Goal: Navigation & Orientation: Find specific page/section

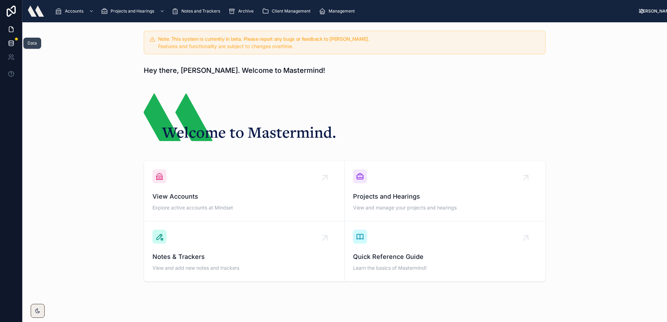
click at [10, 46] on icon at bounding box center [11, 43] width 7 height 7
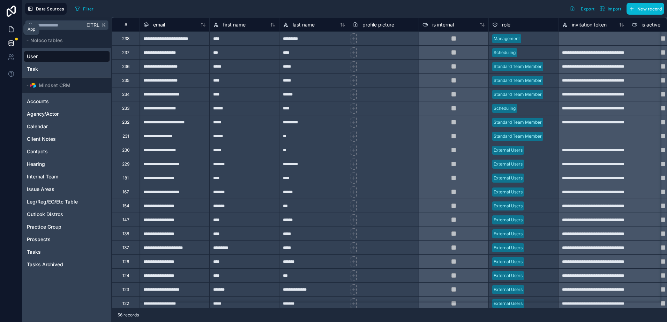
click at [13, 32] on icon at bounding box center [11, 29] width 4 height 5
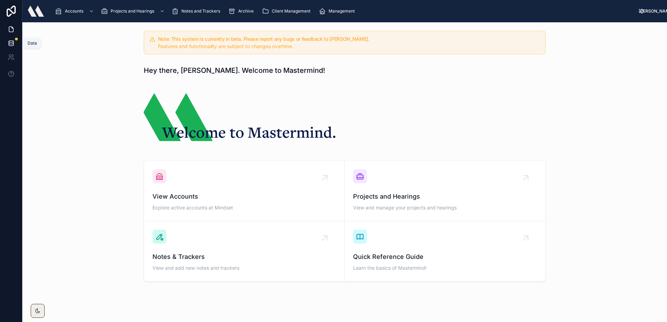
click at [6, 41] on link at bounding box center [11, 43] width 22 height 14
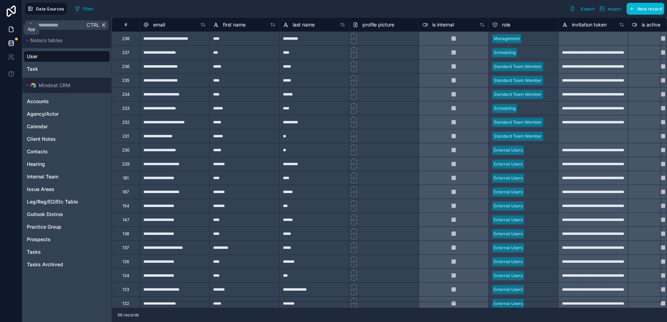
click at [15, 26] on link at bounding box center [11, 29] width 22 height 14
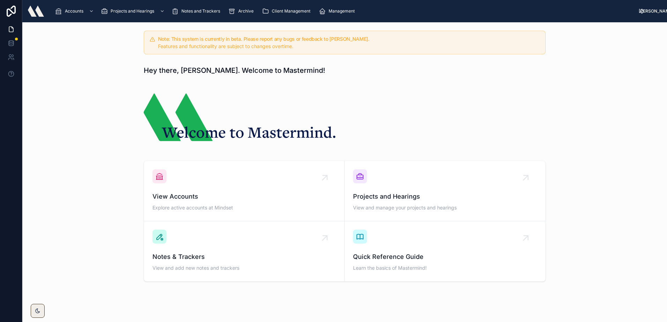
drag, startPoint x: 349, startPoint y: 31, endPoint x: 265, endPoint y: 30, distance: 84.7
click at [349, 31] on div "Note: This system is currently in beta. Please report any bugs or feedback to A…" at bounding box center [345, 43] width 402 height 24
click at [80, 14] on div "Accounts" at bounding box center [75, 11] width 40 height 11
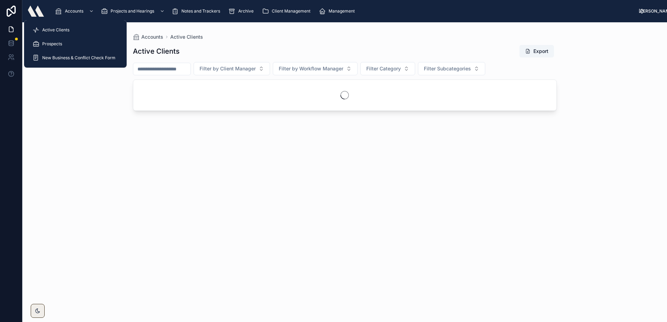
click at [81, 33] on div "Active Clients" at bounding box center [75, 29] width 86 height 11
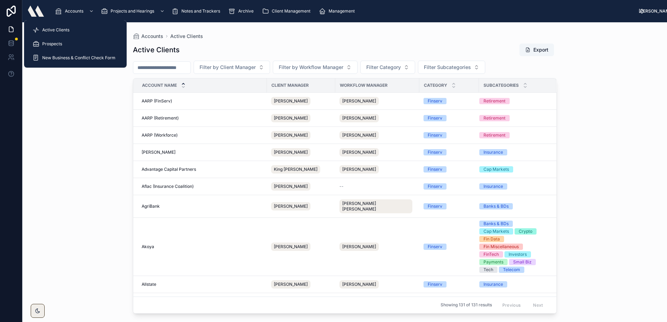
drag, startPoint x: 81, startPoint y: 27, endPoint x: 81, endPoint y: 7, distance: 19.9
click at [81, 26] on div "Active Clients" at bounding box center [75, 29] width 86 height 11
click at [80, 5] on link "Accounts" at bounding box center [75, 11] width 44 height 13
click at [69, 32] on div "Active Clients" at bounding box center [75, 29] width 86 height 11
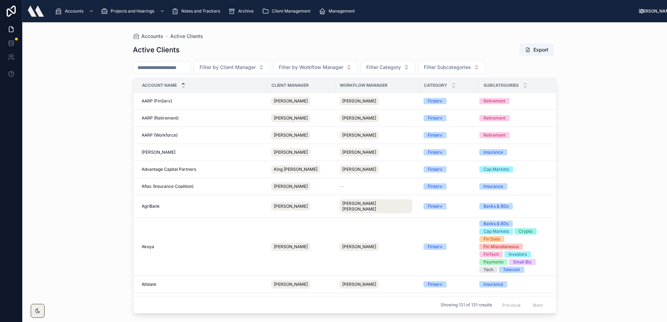
click at [277, 44] on div "Active Clients Export" at bounding box center [345, 49] width 424 height 13
drag, startPoint x: 54, startPoint y: 61, endPoint x: 55, endPoint y: 65, distance: 3.5
click at [55, 65] on div "Accounts Active Clients Active Clients Export Filter by Client Manager Filter b…" at bounding box center [344, 172] width 644 height 300
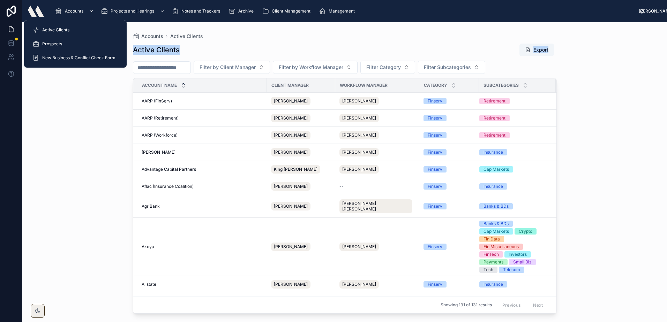
click at [75, 12] on span "Accounts" at bounding box center [74, 11] width 18 height 6
click at [71, 32] on div "Active Clients" at bounding box center [75, 29] width 86 height 11
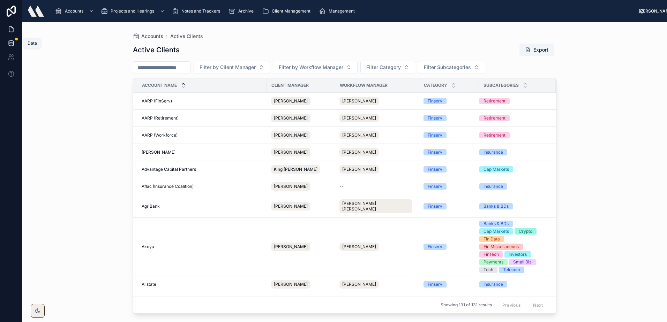
click at [21, 37] on link at bounding box center [11, 43] width 22 height 14
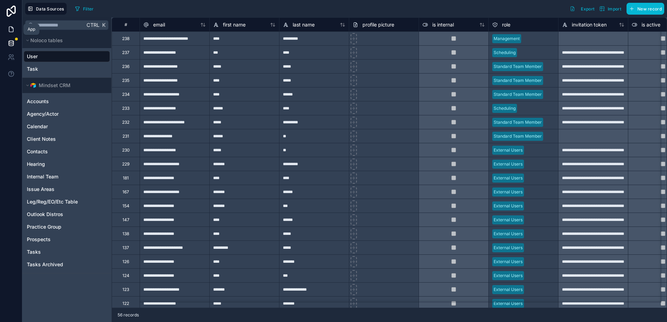
click at [13, 33] on link at bounding box center [11, 29] width 22 height 14
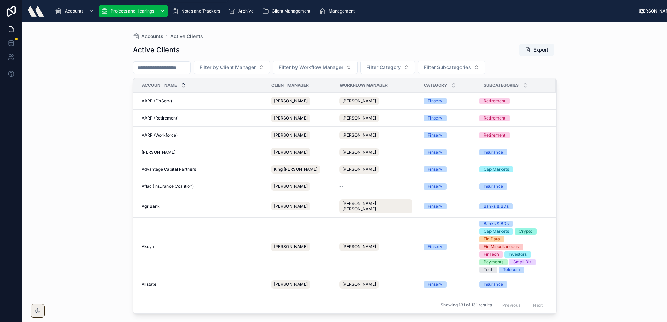
click at [145, 14] on div "Projects and Hearings" at bounding box center [133, 11] width 65 height 11
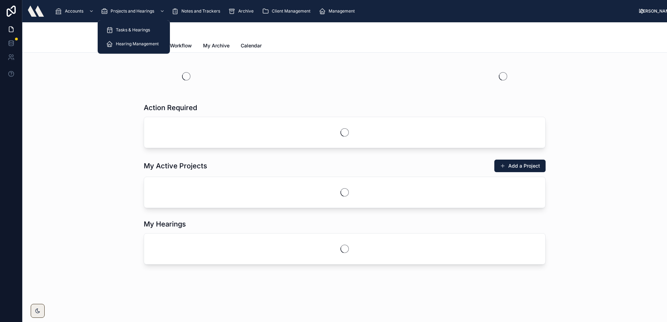
click at [127, 31] on span "Tasks & Hearings" at bounding box center [133, 30] width 34 height 6
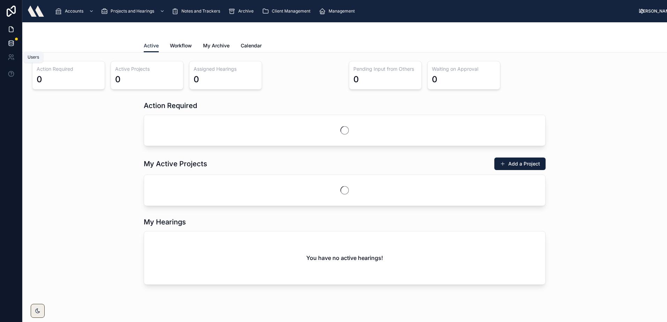
click at [13, 46] on icon at bounding box center [11, 43] width 7 height 7
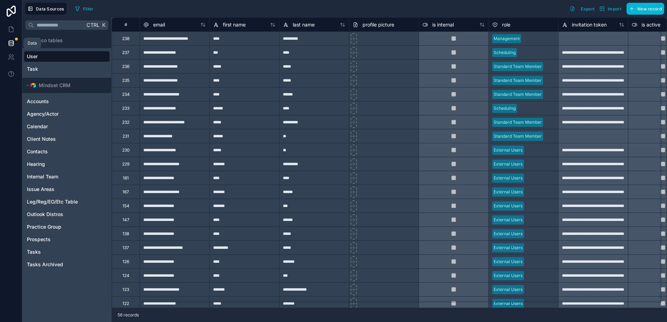
click at [12, 37] on link at bounding box center [11, 43] width 22 height 14
click at [12, 30] on icon at bounding box center [11, 29] width 7 height 7
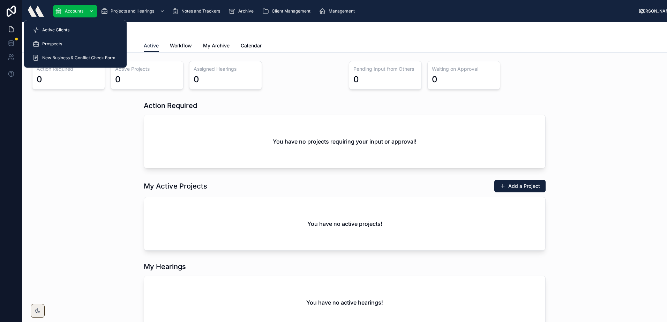
click at [70, 16] on div "Accounts" at bounding box center [75, 11] width 40 height 11
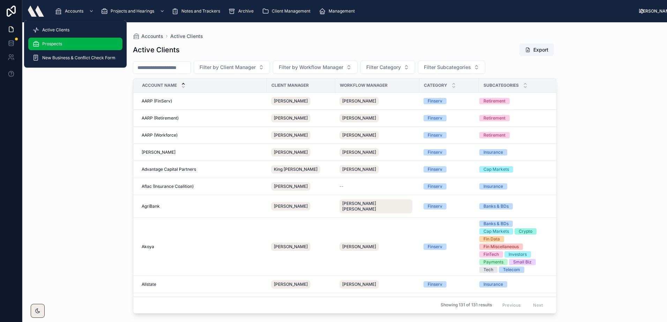
click at [68, 45] on div "Prospects" at bounding box center [75, 43] width 86 height 11
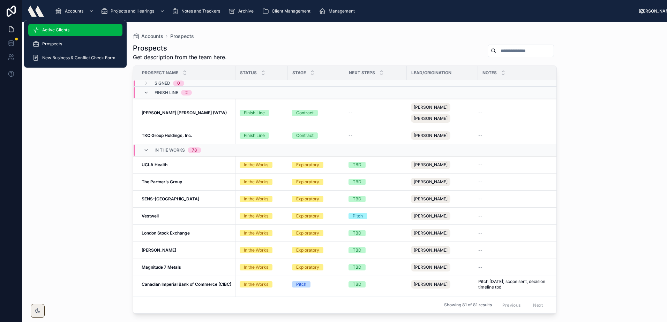
click at [78, 28] on div "Active Clients" at bounding box center [75, 29] width 86 height 11
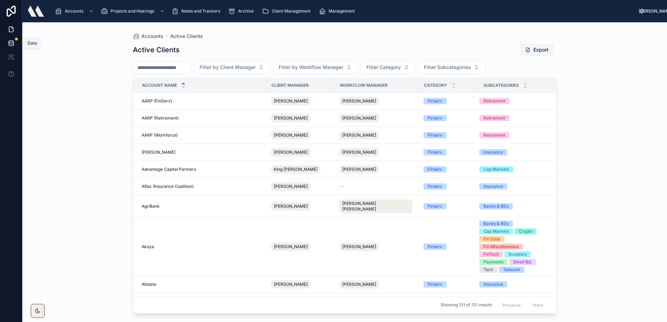
click at [7, 43] on link at bounding box center [11, 43] width 22 height 14
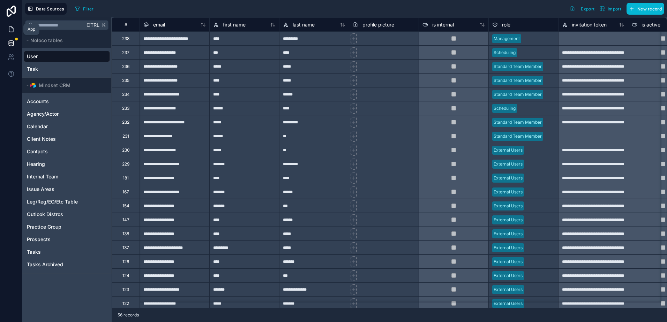
click at [9, 30] on icon at bounding box center [11, 29] width 4 height 5
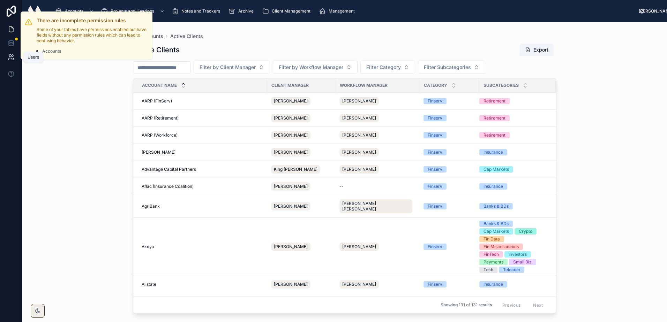
click at [15, 61] on link at bounding box center [11, 57] width 22 height 14
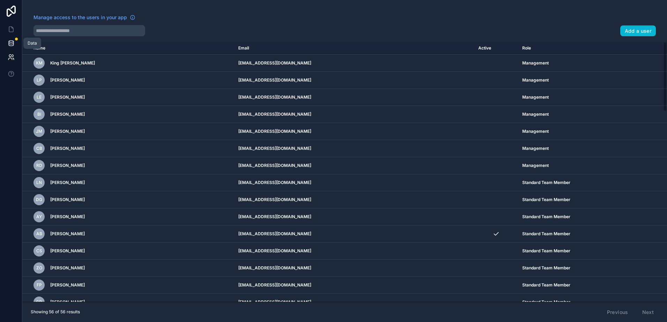
click at [18, 39] on link at bounding box center [11, 43] width 22 height 14
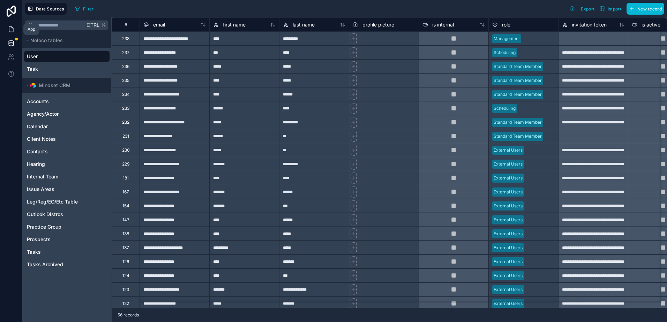
click at [15, 27] on link at bounding box center [11, 29] width 22 height 14
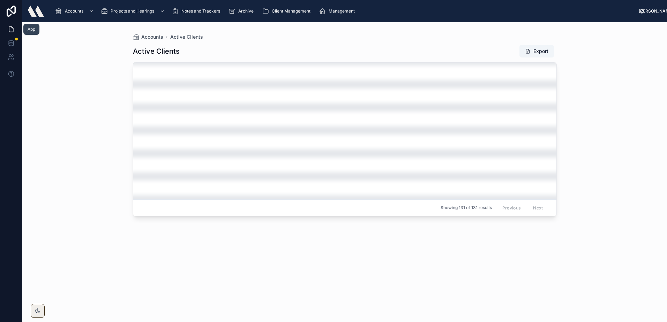
click at [16, 29] on link at bounding box center [11, 29] width 22 height 14
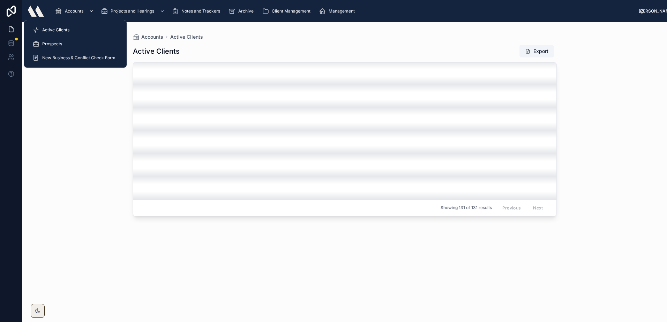
click at [69, 12] on span "Accounts" at bounding box center [74, 11] width 18 height 6
click at [65, 29] on span "Active Clients" at bounding box center [55, 30] width 27 height 6
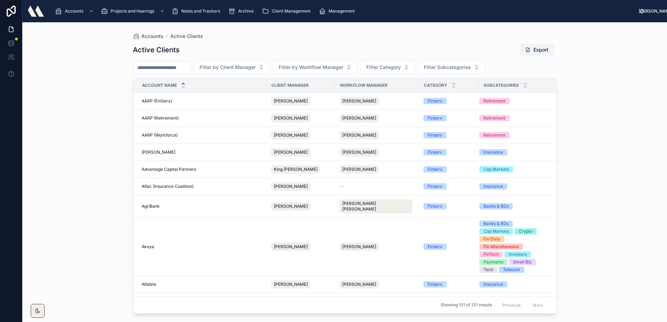
click at [654, 15] on div "[PERSON_NAME]" at bounding box center [655, 11] width 11 height 11
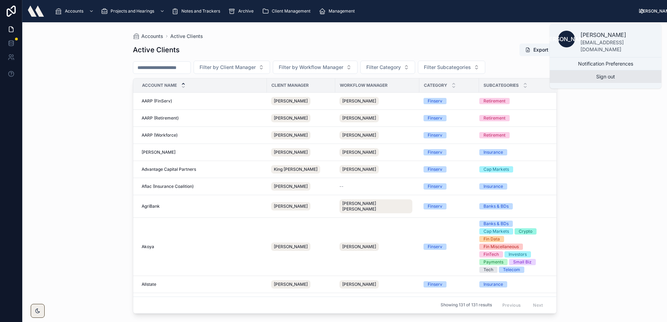
click at [608, 72] on button "Sign out" at bounding box center [606, 76] width 112 height 13
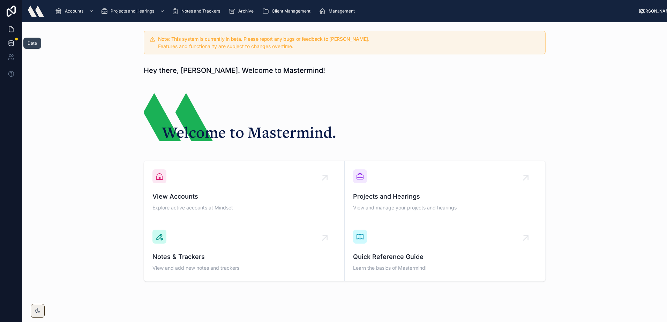
click at [14, 41] on icon at bounding box center [11, 43] width 7 height 7
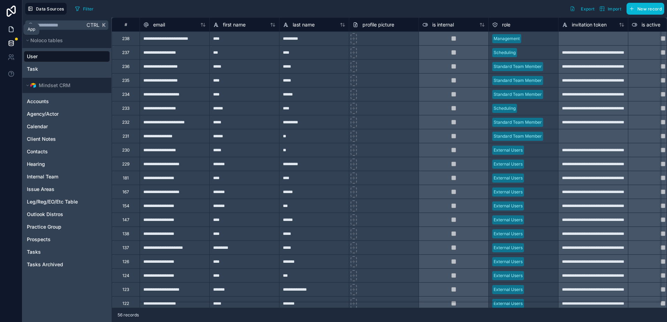
click at [9, 27] on icon at bounding box center [11, 29] width 4 height 5
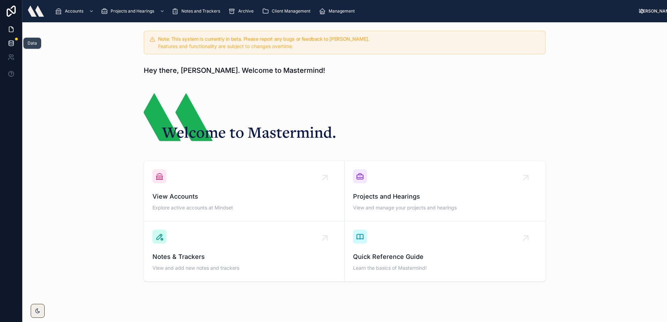
click at [21, 42] on link at bounding box center [11, 43] width 22 height 14
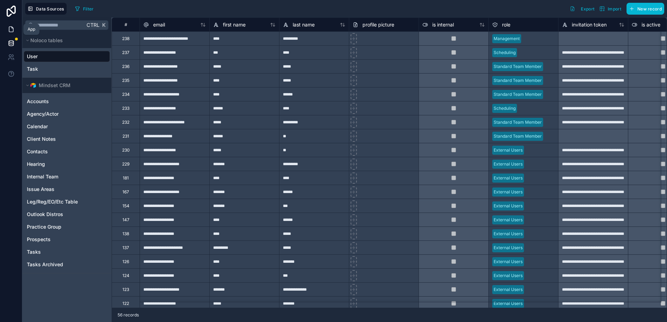
click at [15, 28] on link at bounding box center [11, 29] width 22 height 14
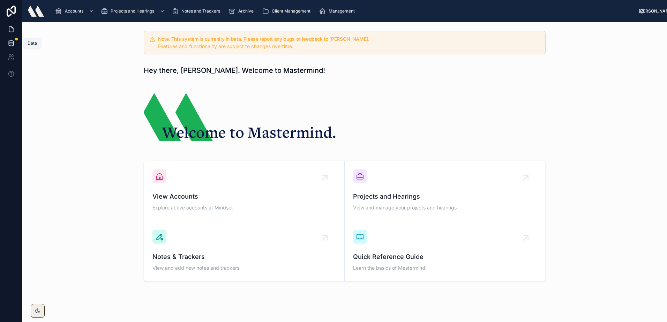
click at [11, 41] on icon at bounding box center [11, 43] width 7 height 7
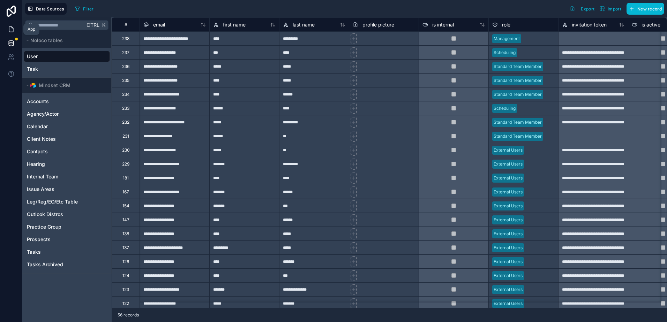
click at [10, 31] on icon at bounding box center [11, 29] width 7 height 7
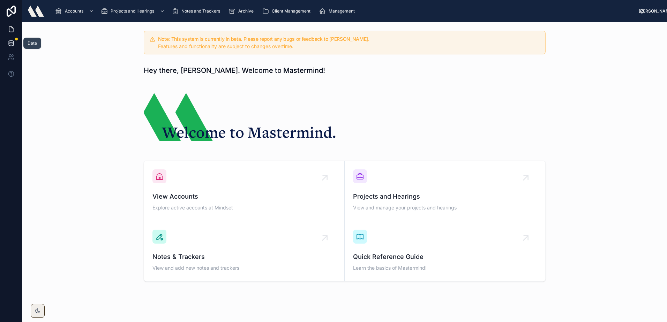
click at [10, 50] on link at bounding box center [11, 43] width 22 height 14
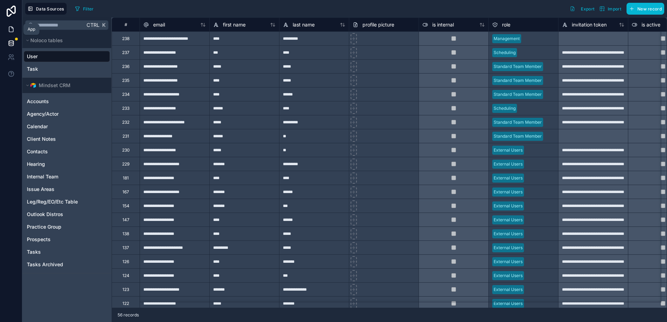
click at [13, 32] on icon at bounding box center [11, 29] width 7 height 7
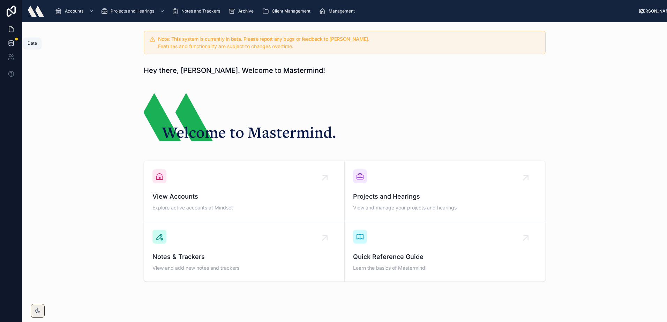
click at [12, 39] on link at bounding box center [11, 43] width 22 height 14
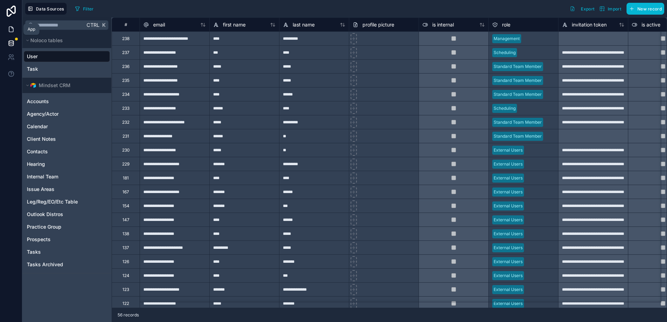
click at [14, 33] on link at bounding box center [11, 29] width 22 height 14
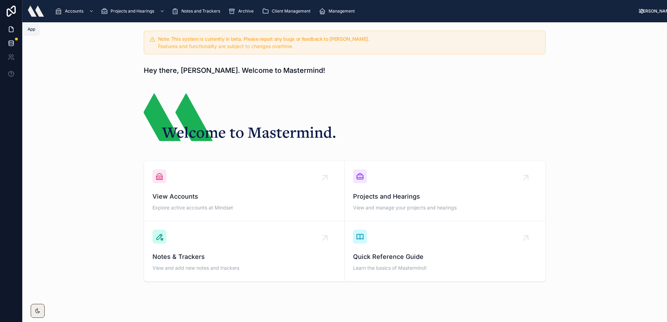
click at [15, 40] on link at bounding box center [11, 43] width 22 height 14
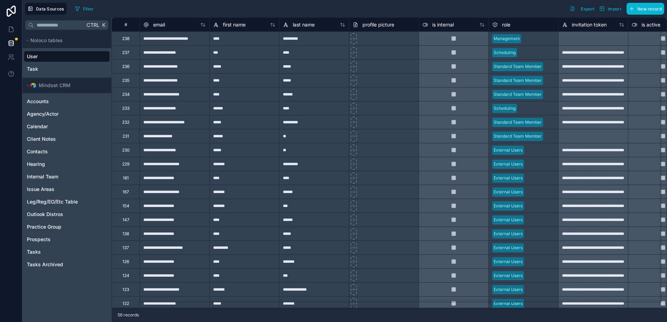
click at [37, 58] on span "User" at bounding box center [32, 56] width 11 height 7
click at [9, 29] on icon at bounding box center [11, 29] width 4 height 5
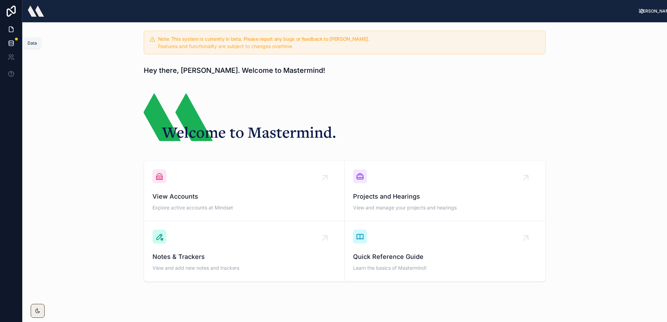
click at [9, 42] on icon at bounding box center [11, 42] width 5 height 2
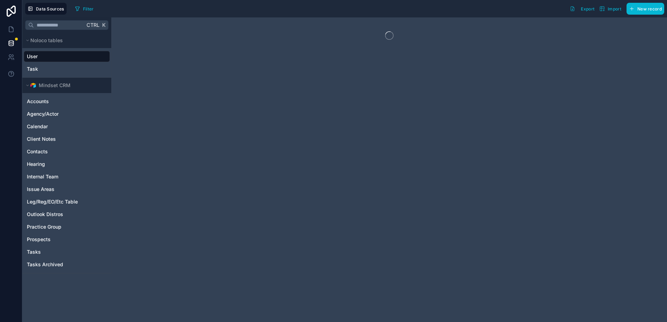
click at [43, 58] on link "User" at bounding box center [66, 56] width 78 height 7
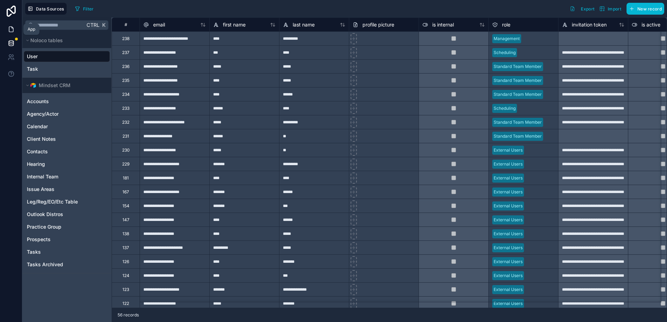
click at [7, 31] on link at bounding box center [11, 29] width 22 height 14
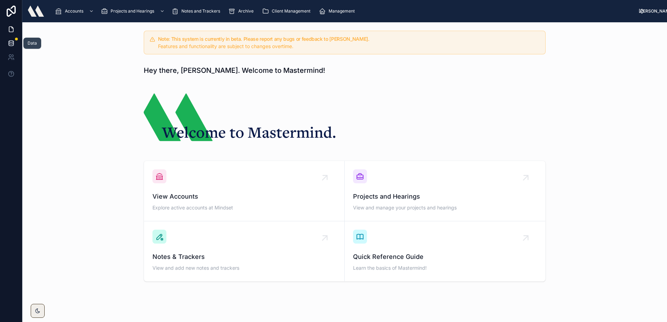
click at [11, 44] on icon at bounding box center [11, 42] width 5 height 3
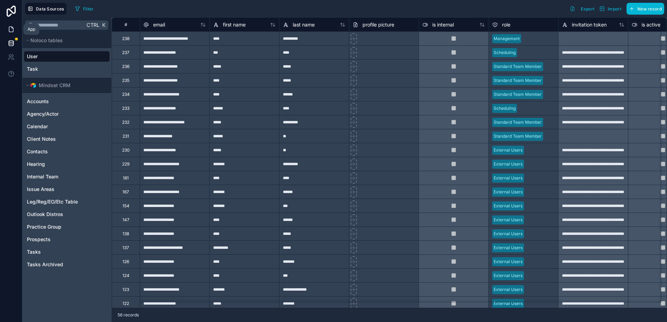
click at [11, 26] on icon at bounding box center [11, 29] width 7 height 7
